Goal: Contribute content: Add original content to the website for others to see

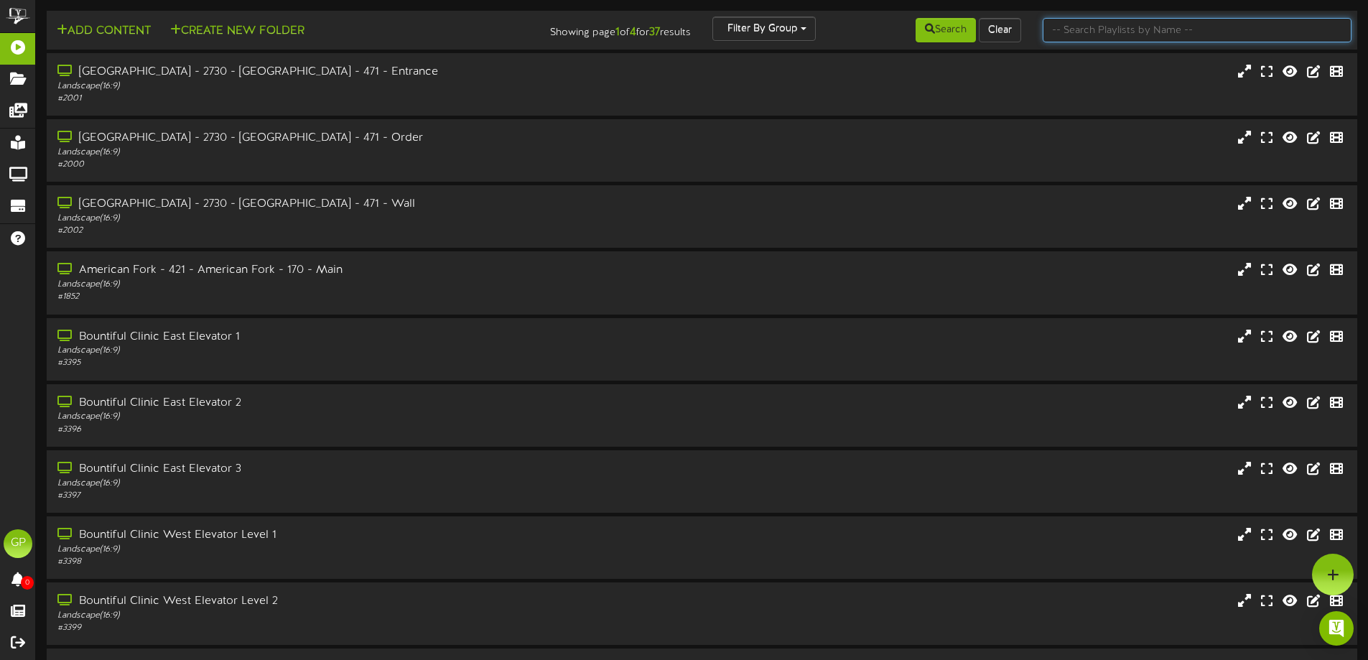
click at [1127, 28] on input "text" at bounding box center [1197, 30] width 309 height 24
type input "valley"
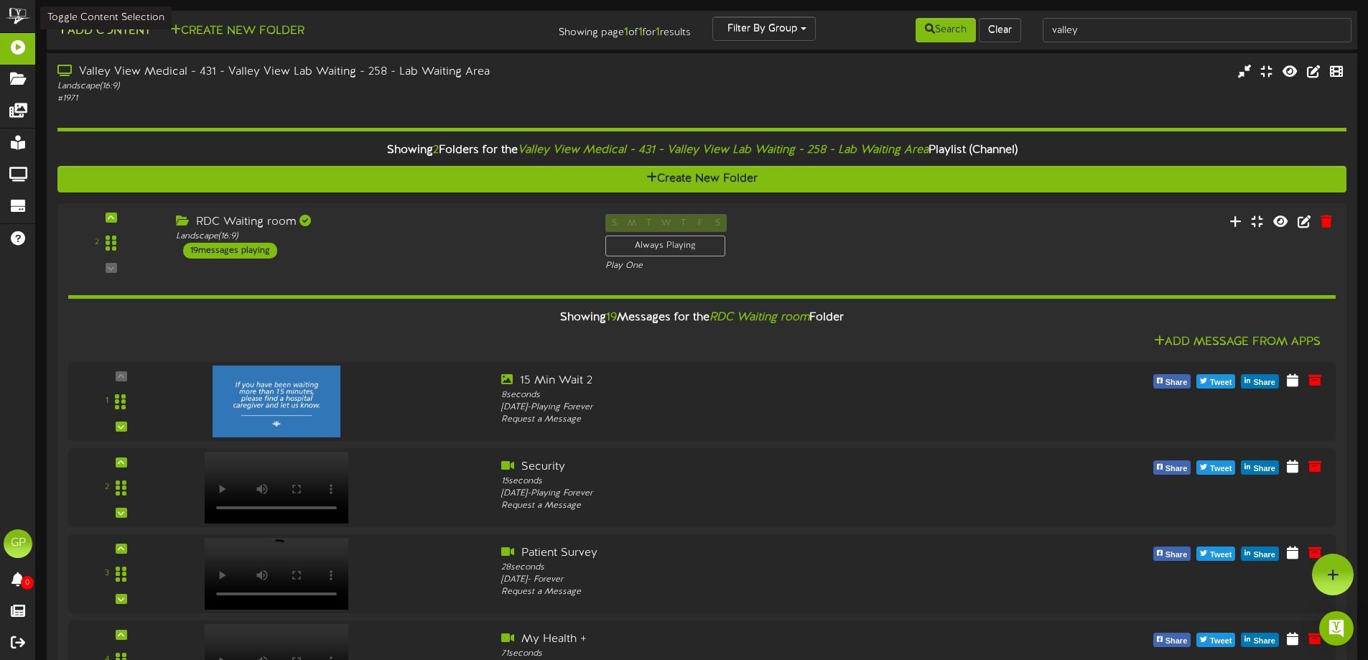
click at [108, 26] on button "Add Content" at bounding box center [103, 31] width 103 height 18
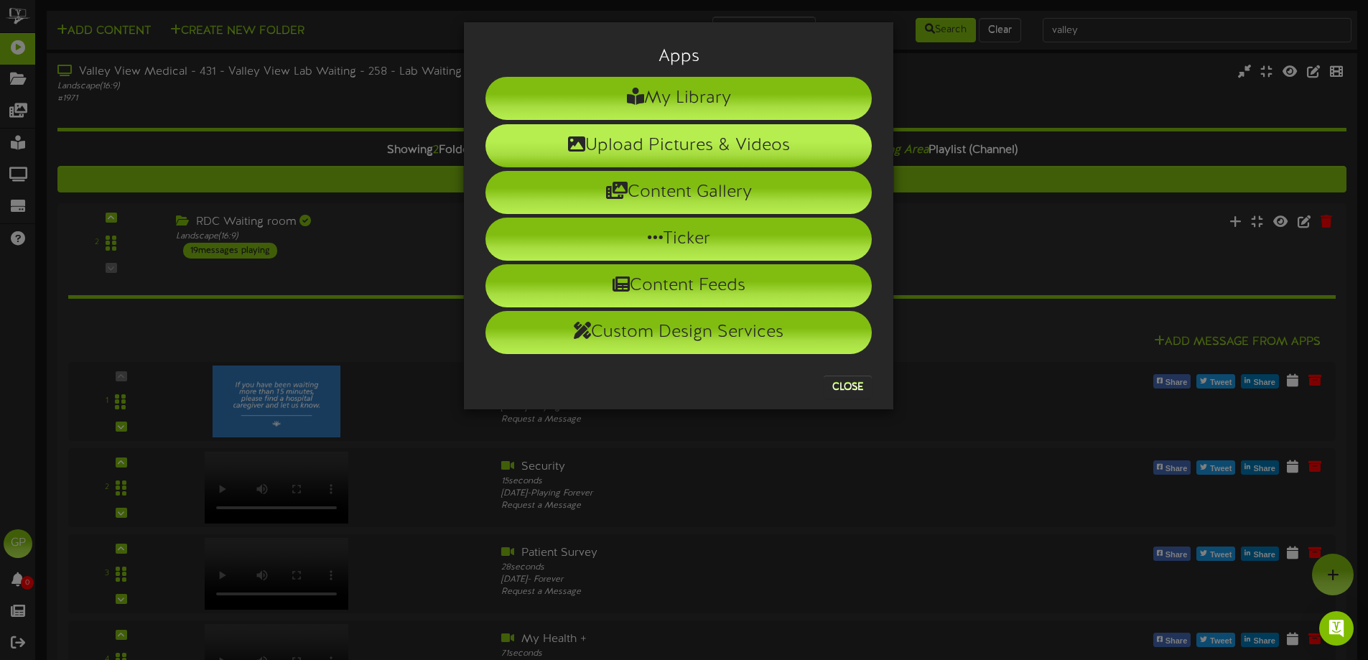
click at [675, 148] on li "Upload Pictures & Videos" at bounding box center [678, 145] width 386 height 43
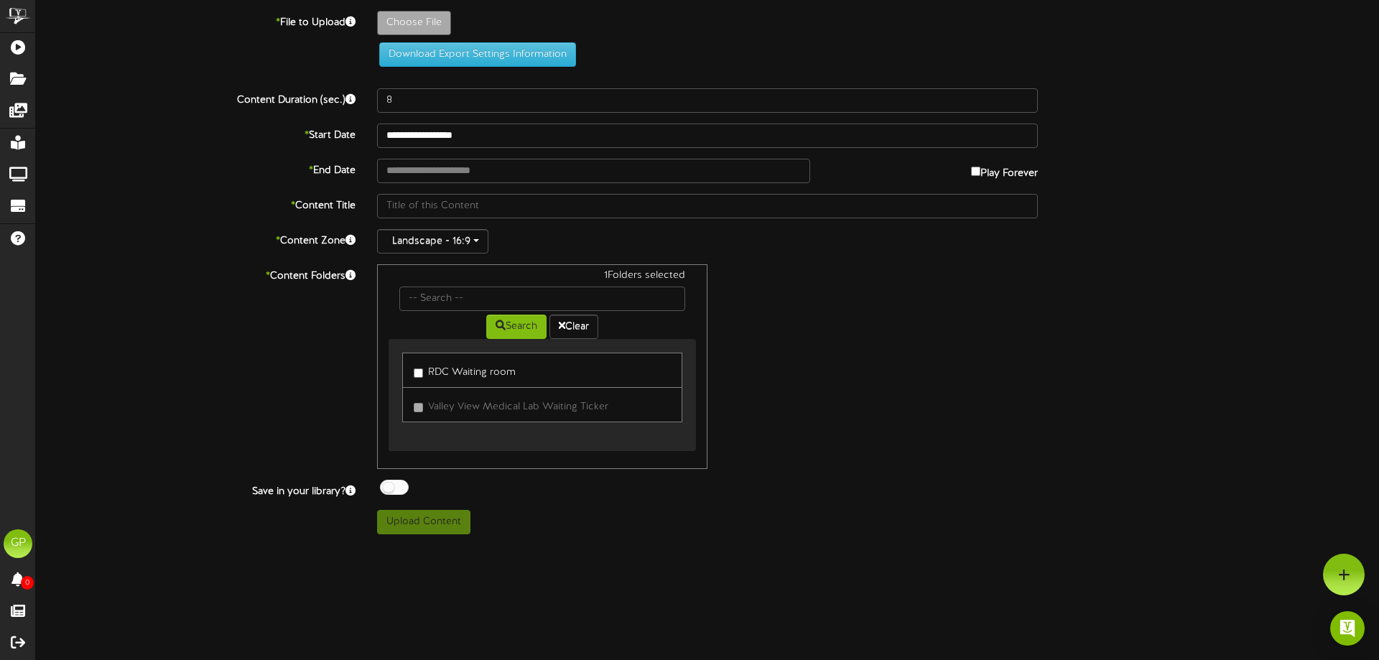
click at [773, 398] on div "1 Folders selected Search Clear RDC Waiting room Valley View Medical Lab Waitin…" at bounding box center [707, 366] width 682 height 205
click at [487, 301] on input "text" at bounding box center [542, 299] width 286 height 24
click at [781, 397] on div "1 Folders selected Search Clear RDC Waiting room Valley View Medical Lab Waitin…" at bounding box center [707, 366] width 682 height 205
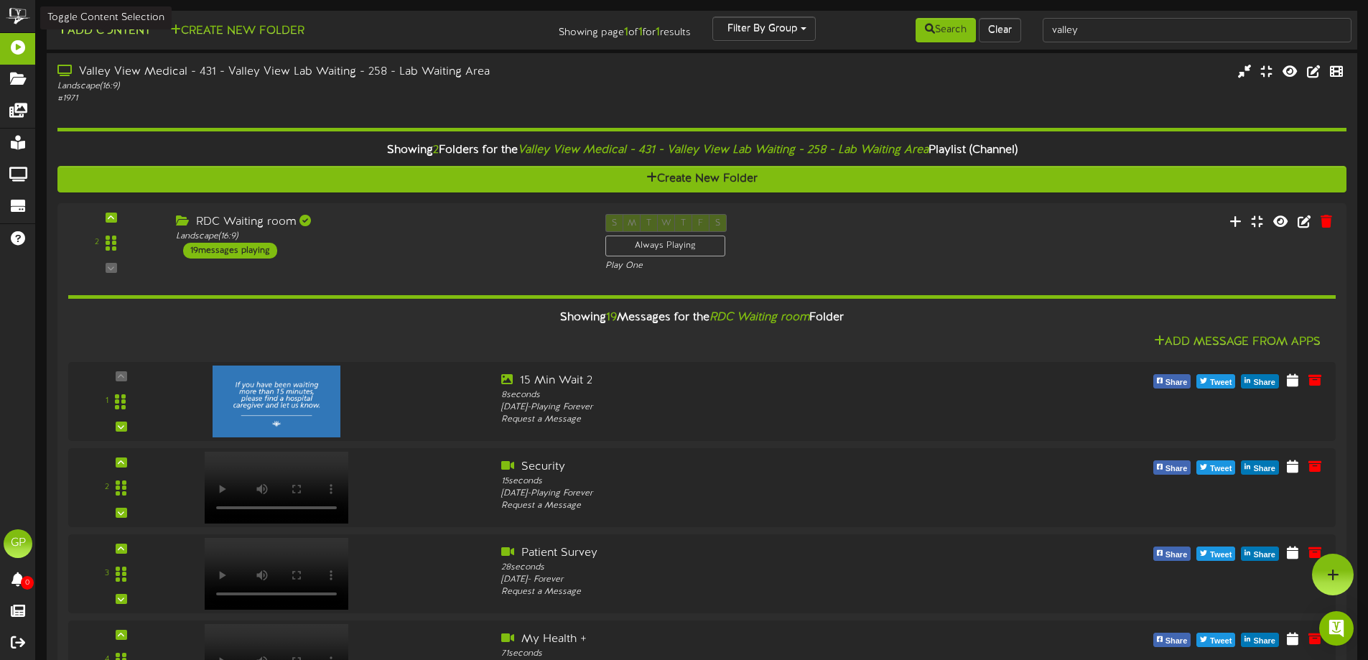
click at [93, 27] on button "Add Content" at bounding box center [103, 31] width 103 height 18
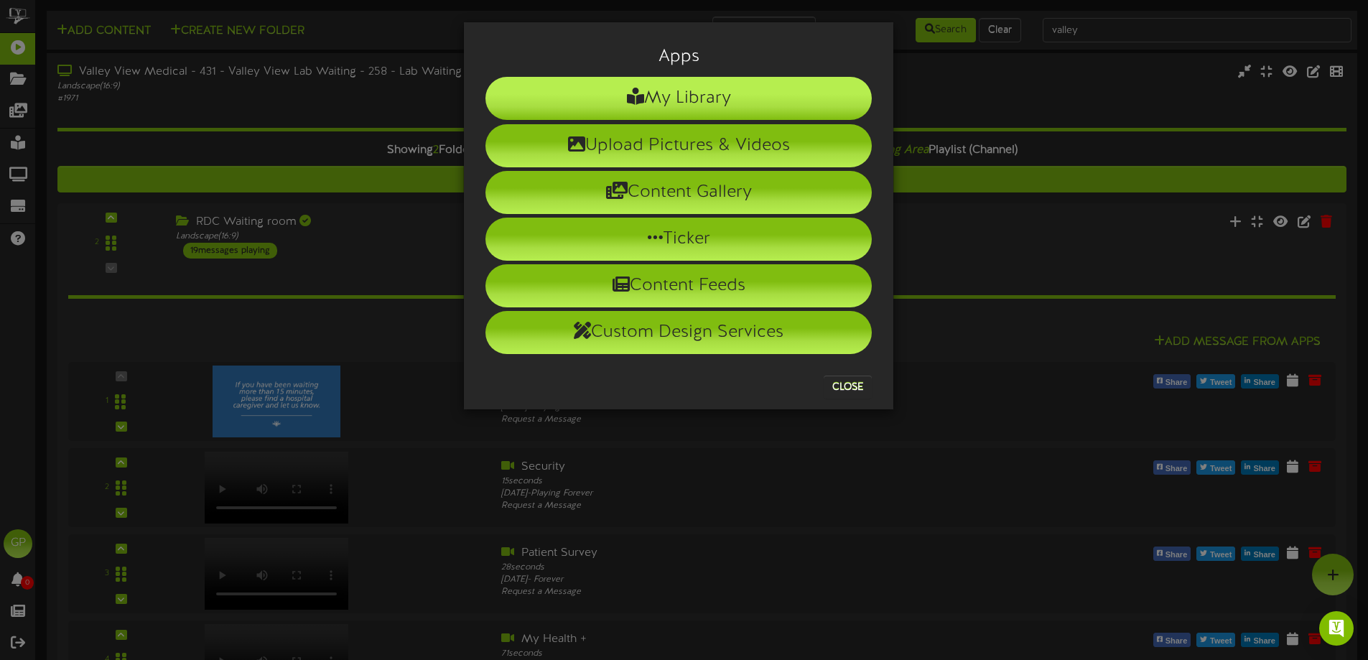
click at [692, 96] on li "My Library" at bounding box center [678, 98] width 386 height 43
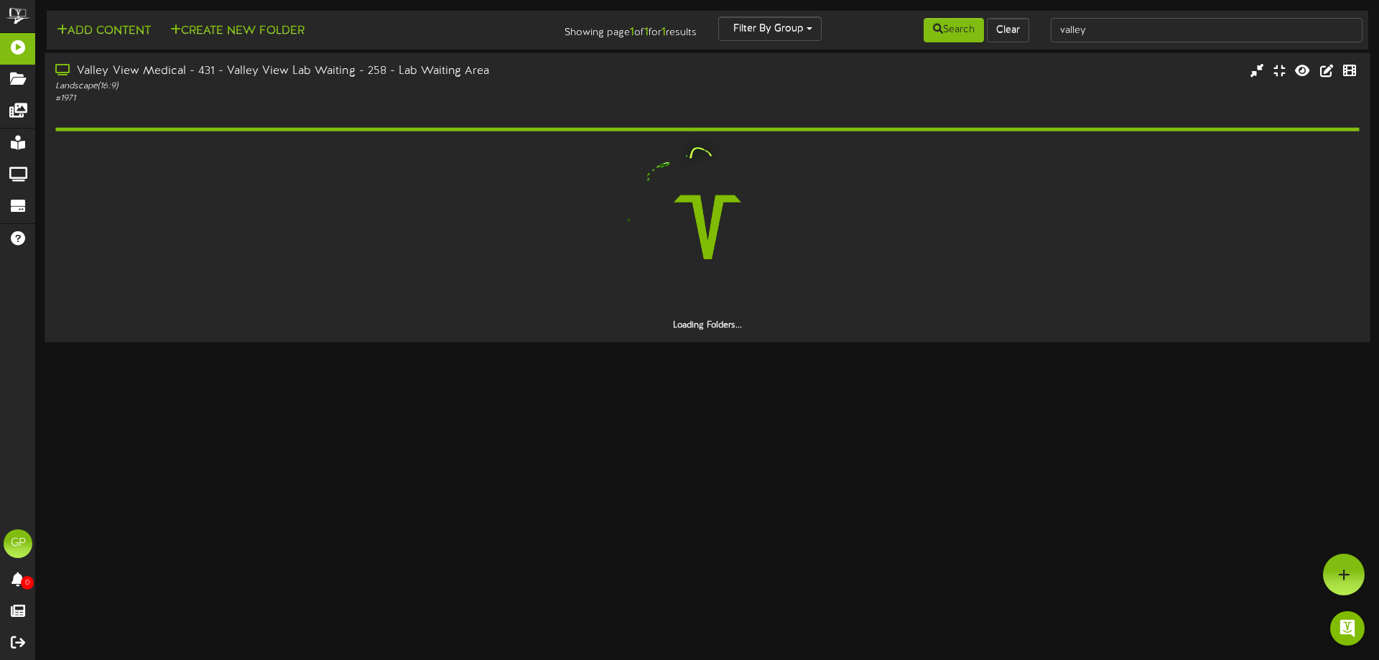
click at [371, 77] on div "Valley View Medical - 431 - Valley View Lab Waiting - 258 - Lab Waiting Area" at bounding box center [320, 71] width 531 height 17
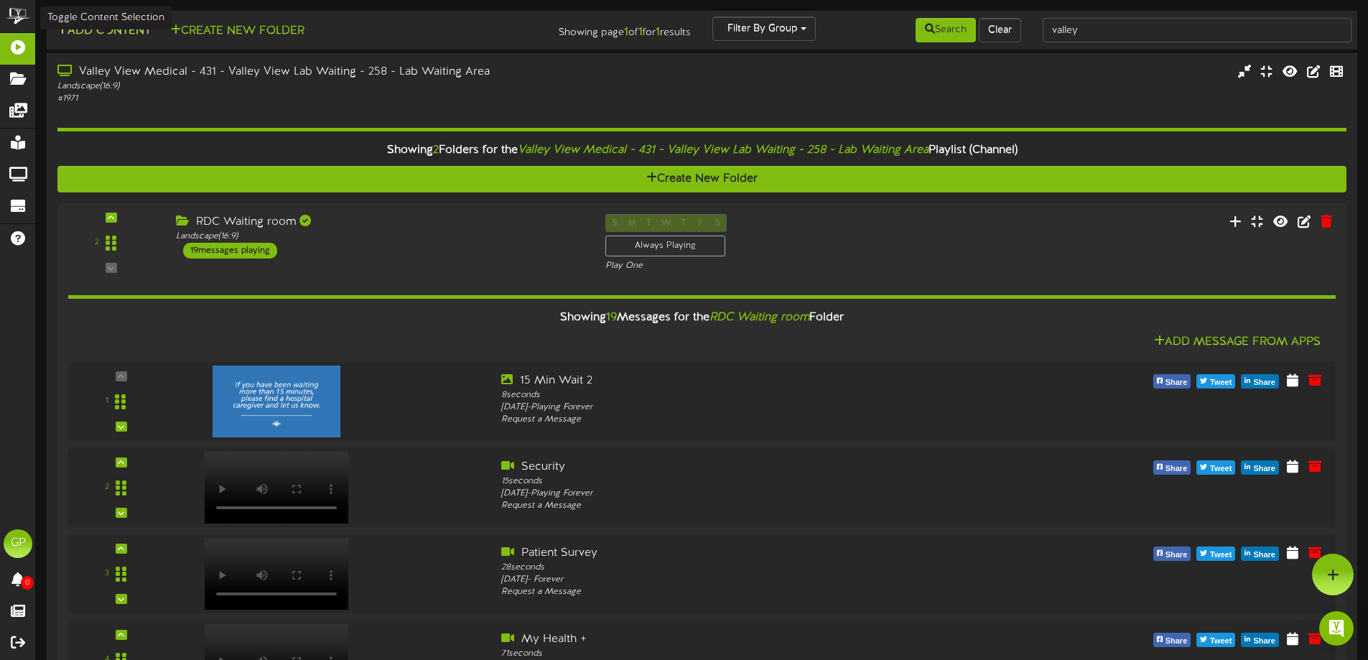
click at [103, 29] on button "Add Content" at bounding box center [103, 31] width 103 height 18
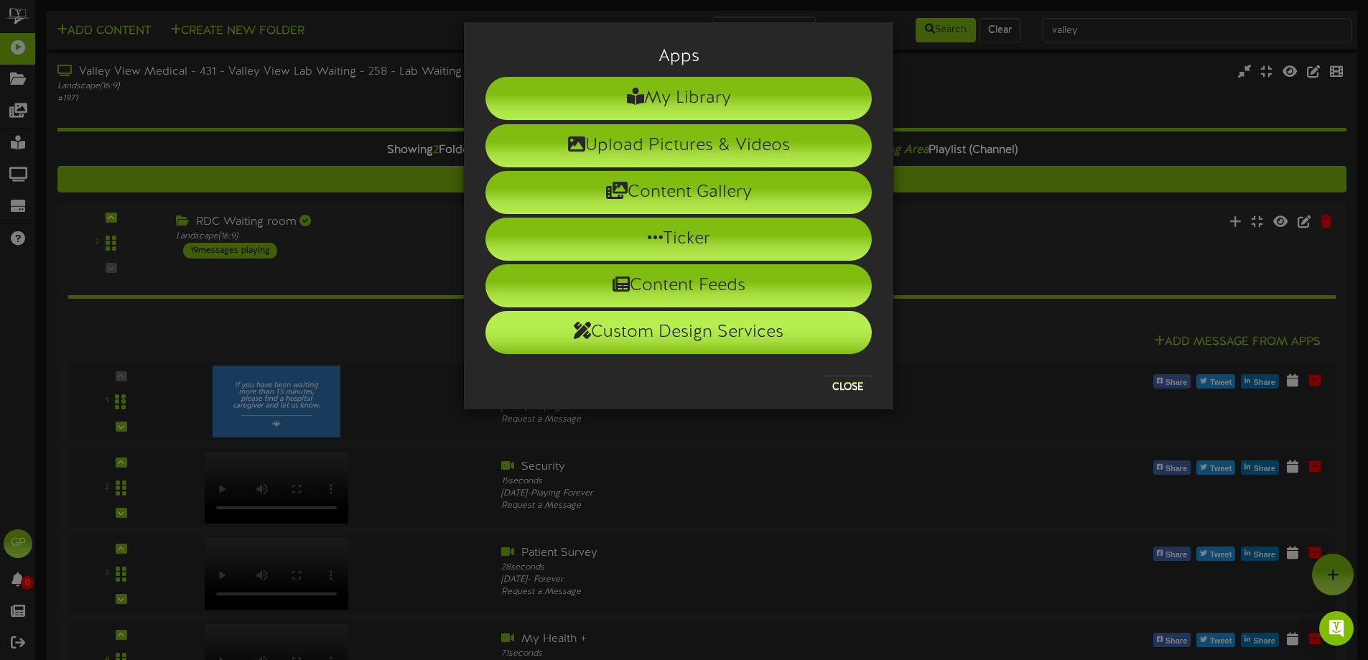
click at [667, 327] on li "Custom Design Services" at bounding box center [678, 332] width 386 height 43
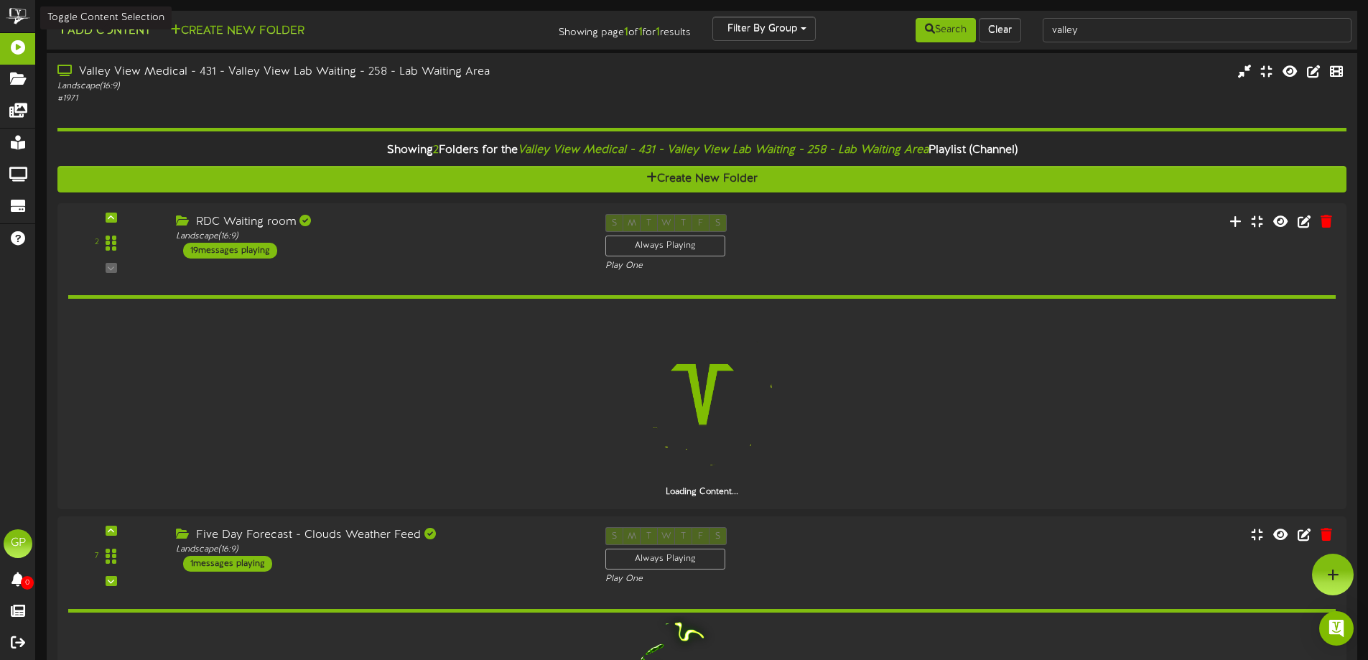
click at [99, 34] on button "Add Content" at bounding box center [103, 31] width 103 height 18
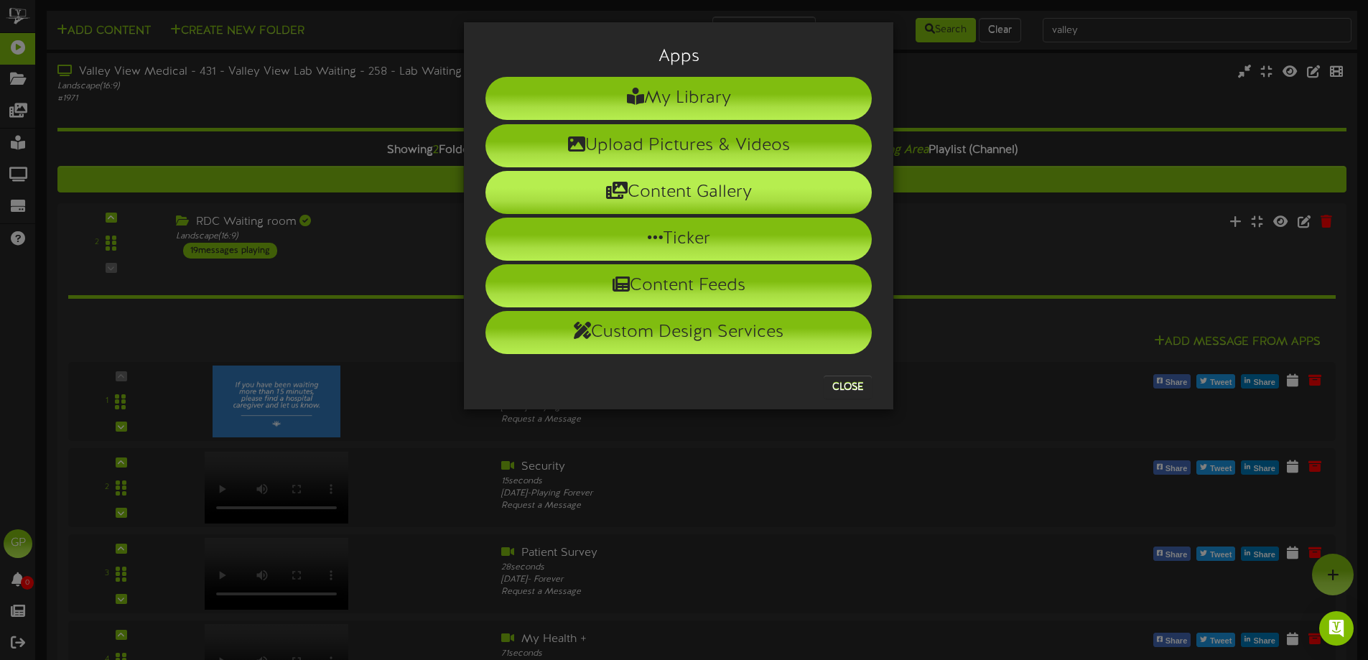
click at [675, 190] on li "Content Gallery" at bounding box center [678, 192] width 386 height 43
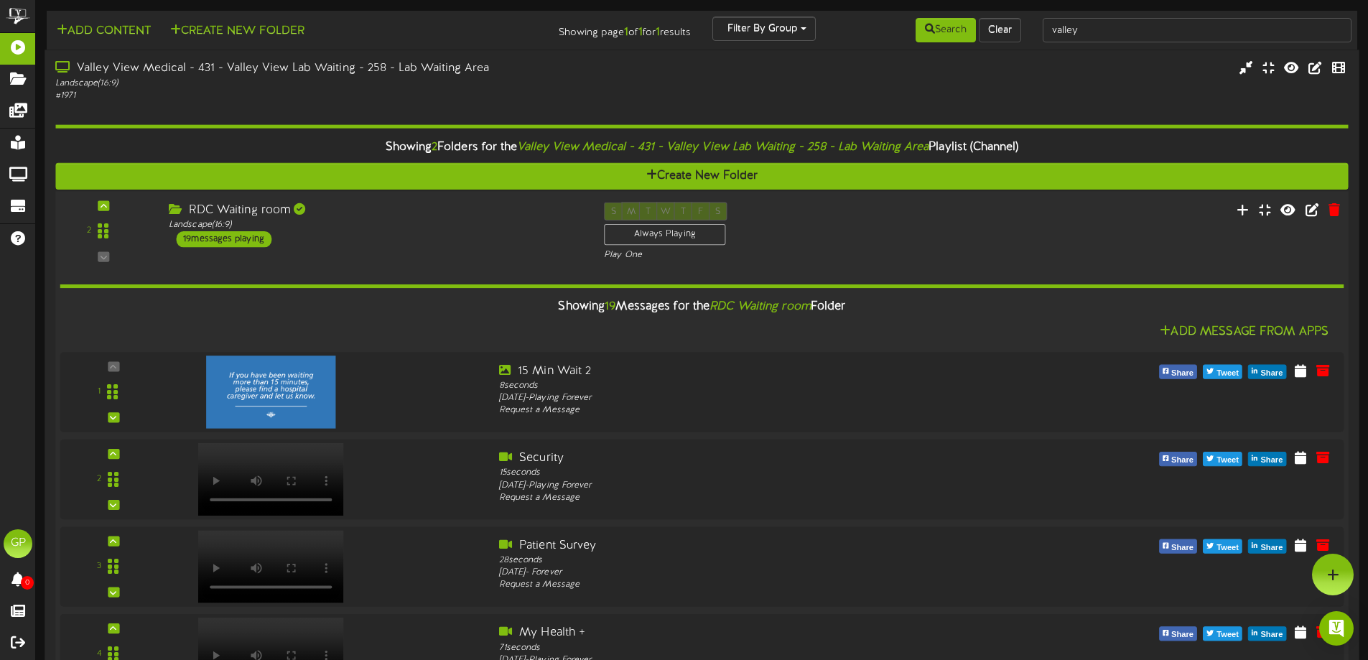
click at [532, 210] on div "RDC Waiting room" at bounding box center [376, 210] width 414 height 17
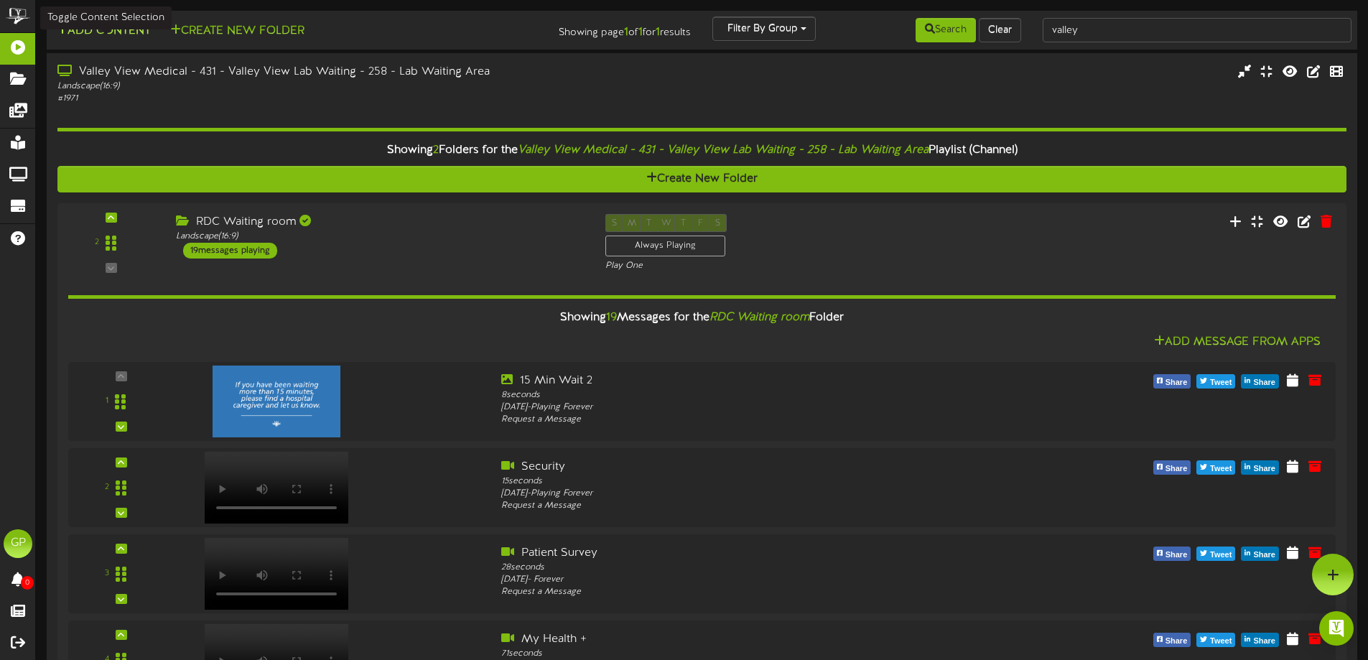
click at [118, 29] on button "Add Content" at bounding box center [103, 31] width 103 height 18
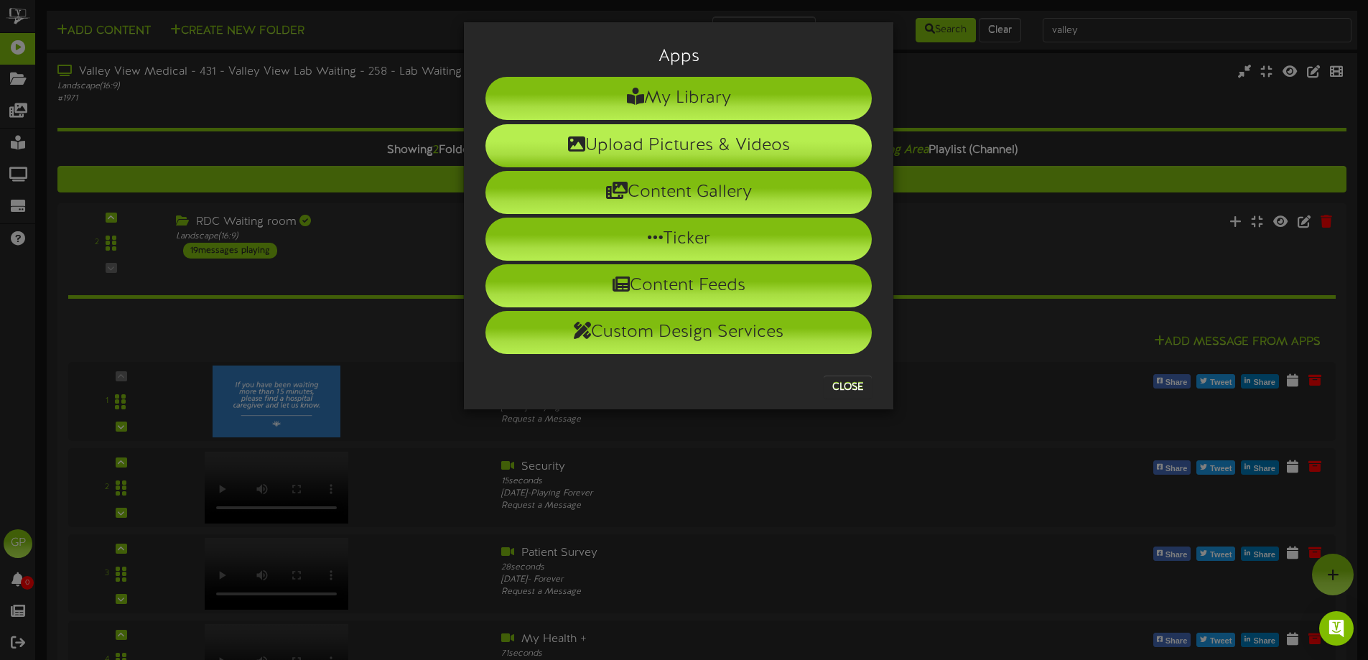
click at [688, 144] on li "Upload Pictures & Videos" at bounding box center [678, 145] width 386 height 43
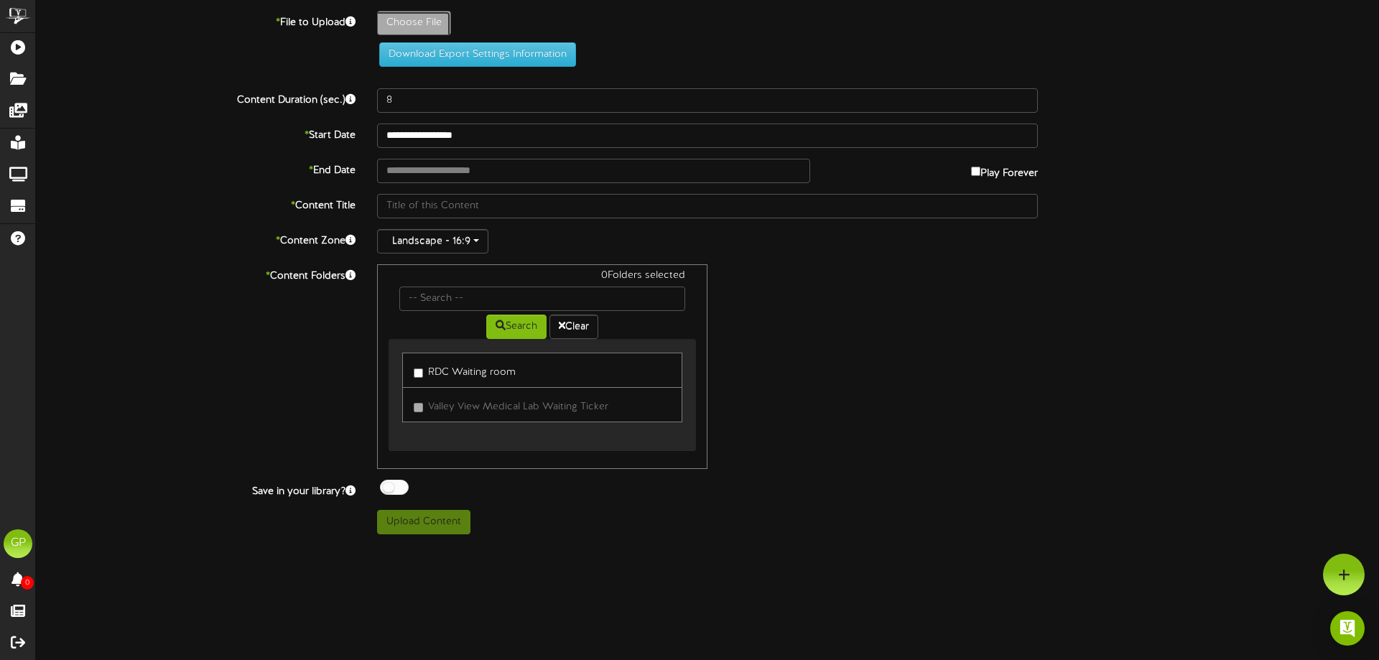
type input "**********"
type input "CCH_0266895_HF_Flu_10x8_75_mo092625_v2_Final_A"
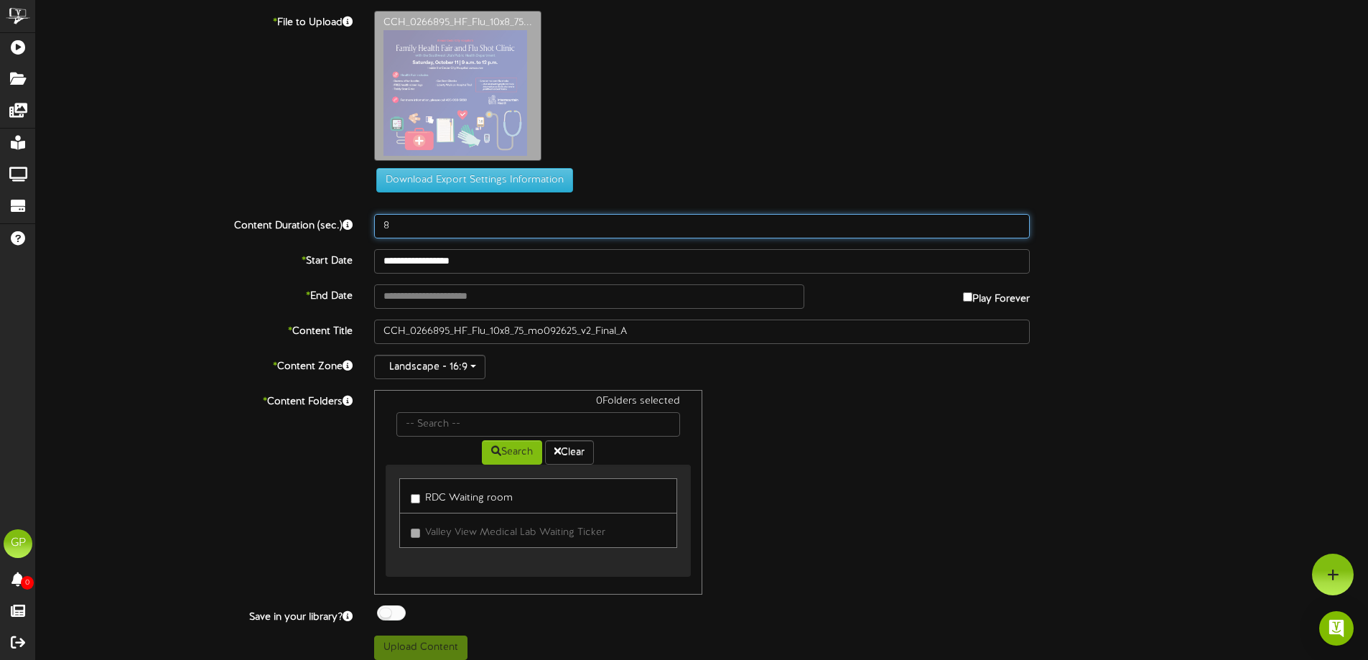
click at [432, 230] on input "8" at bounding box center [702, 226] width 656 height 24
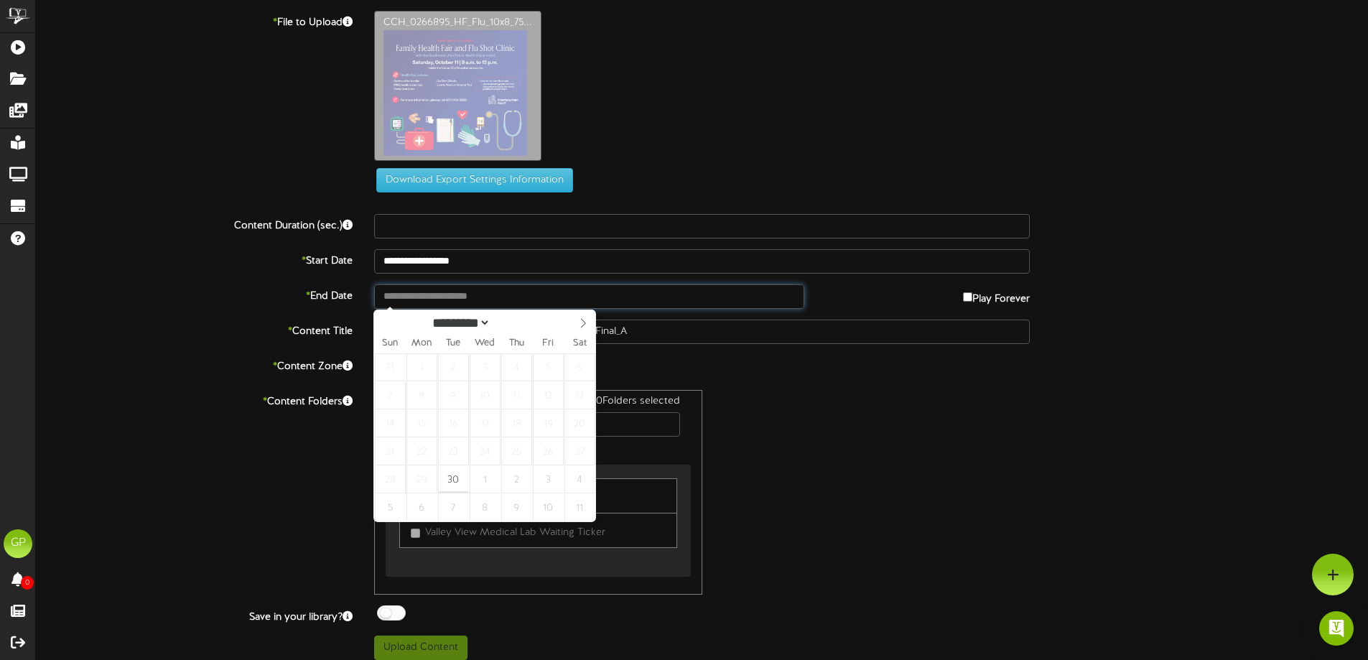
click at [574, 301] on input "text" at bounding box center [588, 296] width 429 height 24
type input "**********"
select select "*"
click at [582, 323] on icon at bounding box center [583, 323] width 10 height 10
type input "**********"
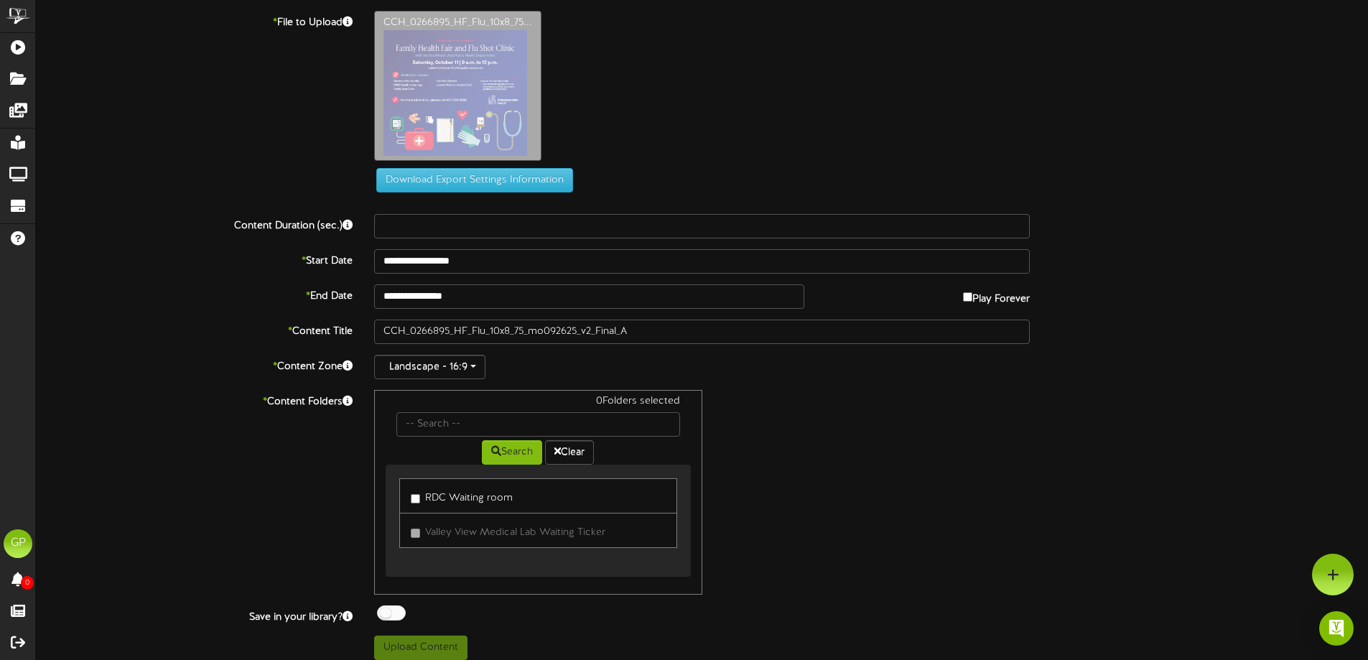
click at [419, 492] on label "RDC Waiting room" at bounding box center [462, 495] width 102 height 19
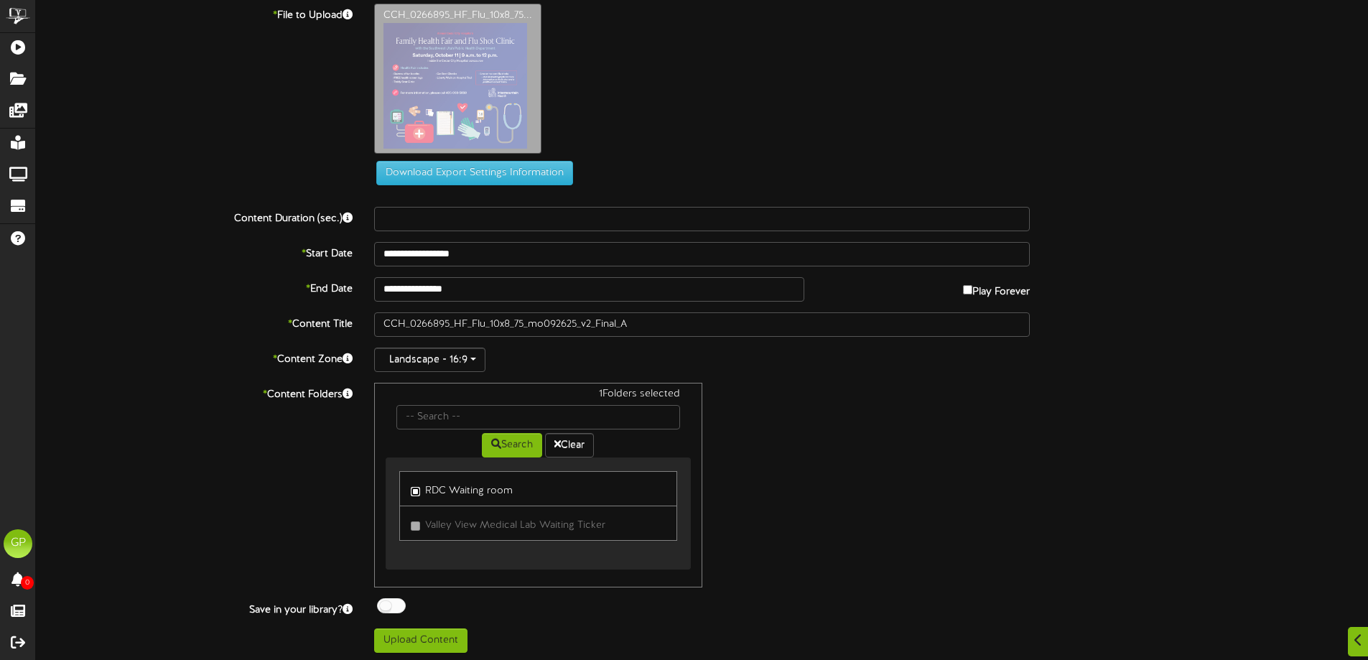
scroll to position [11, 0]
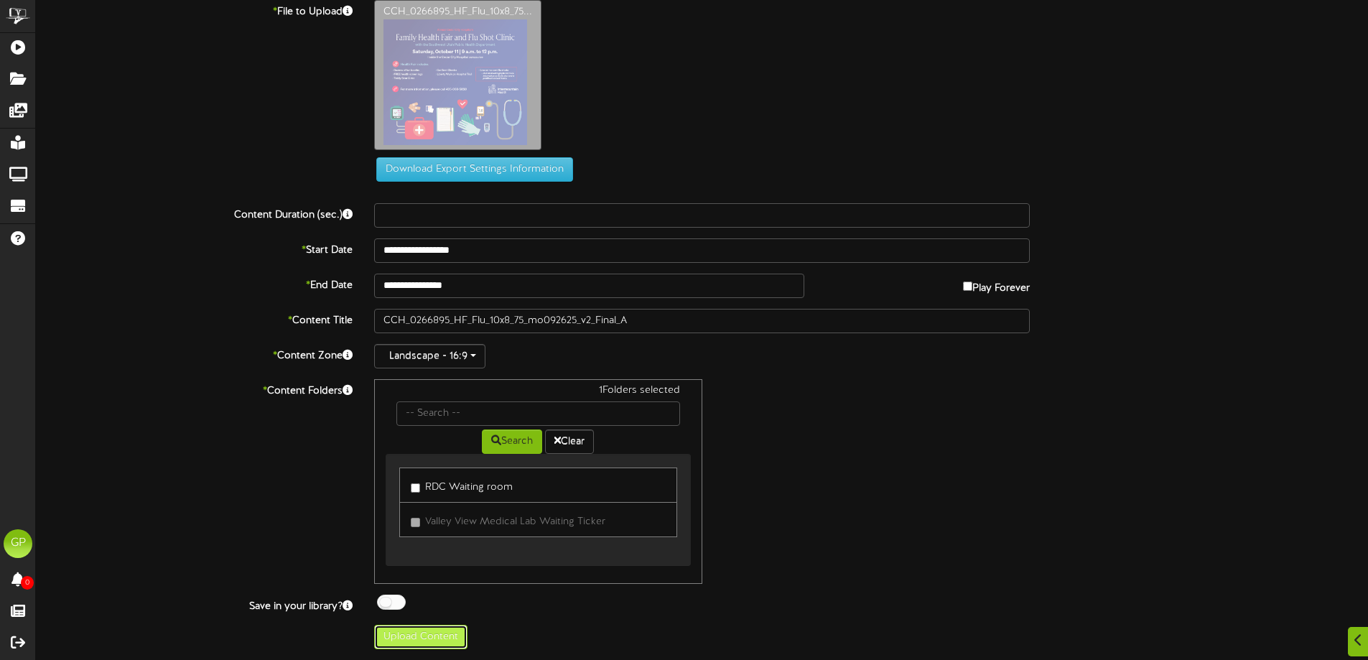
click at [425, 635] on button "Upload Content" at bounding box center [420, 637] width 93 height 24
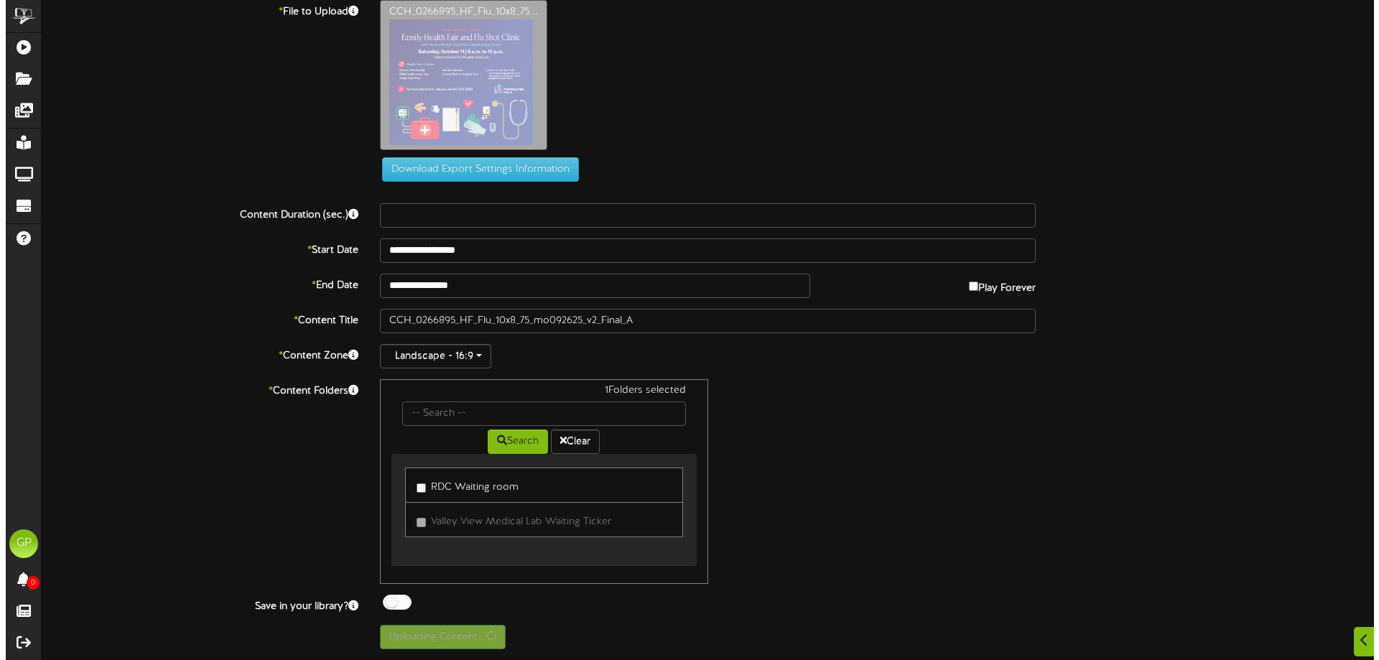
scroll to position [0, 0]
